Goal: Task Accomplishment & Management: Complete application form

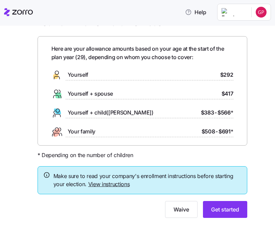
scroll to position [19, 0]
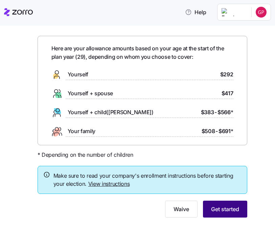
click at [231, 210] on span "Get started" at bounding box center [225, 209] width 28 height 8
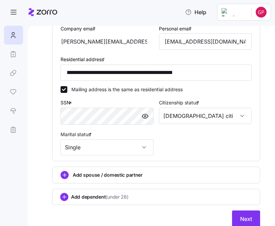
scroll to position [226, 0]
